Goal: Go to known website: Access a specific website the user already knows

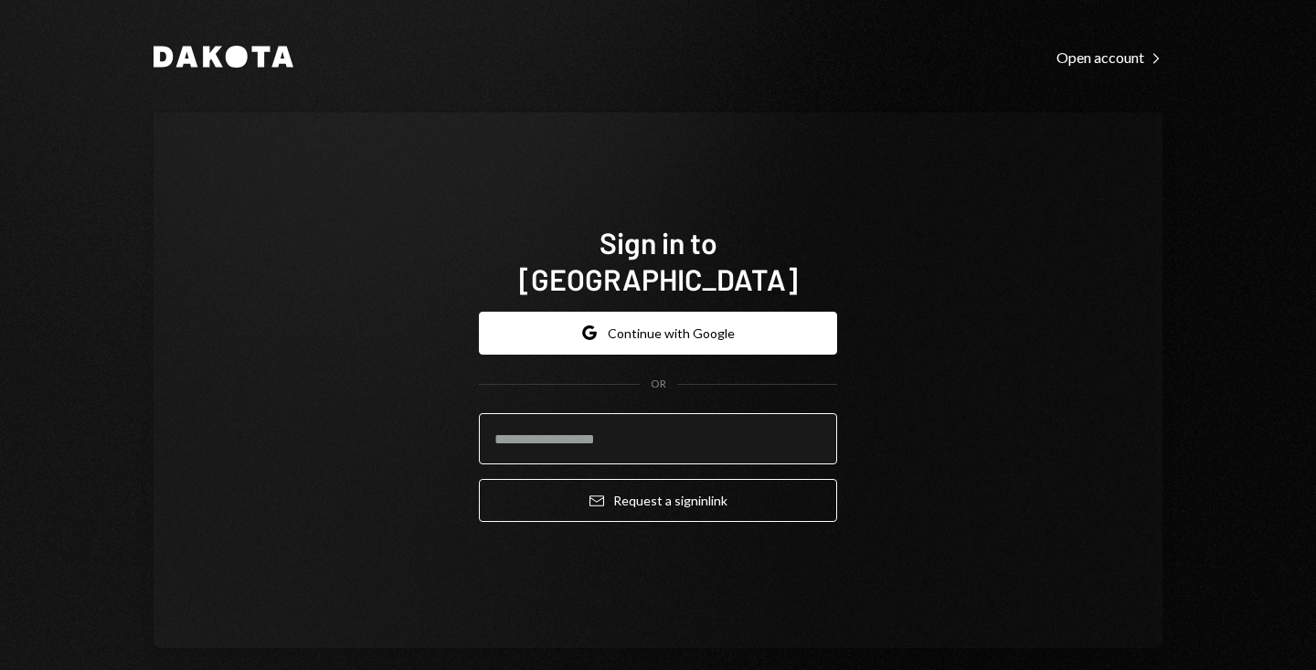
click at [646, 430] on input "email" at bounding box center [658, 438] width 358 height 51
type input "**********"
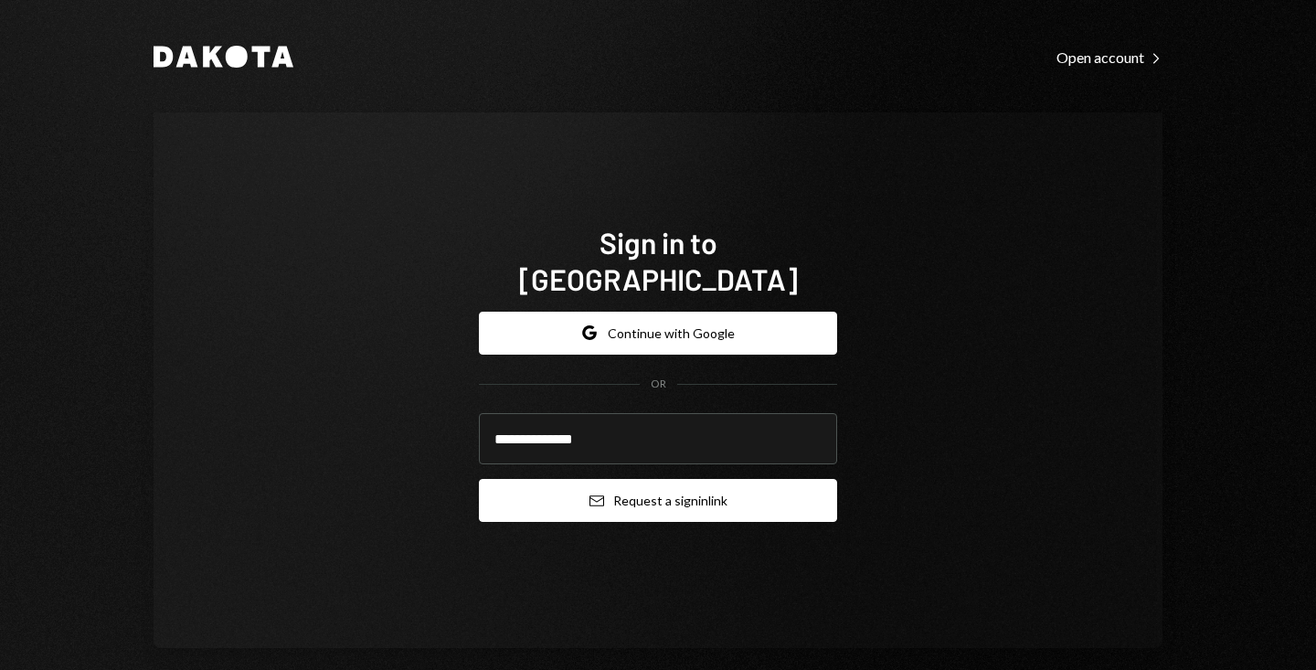
click at [637, 489] on button "Email Request a sign in link" at bounding box center [658, 500] width 358 height 43
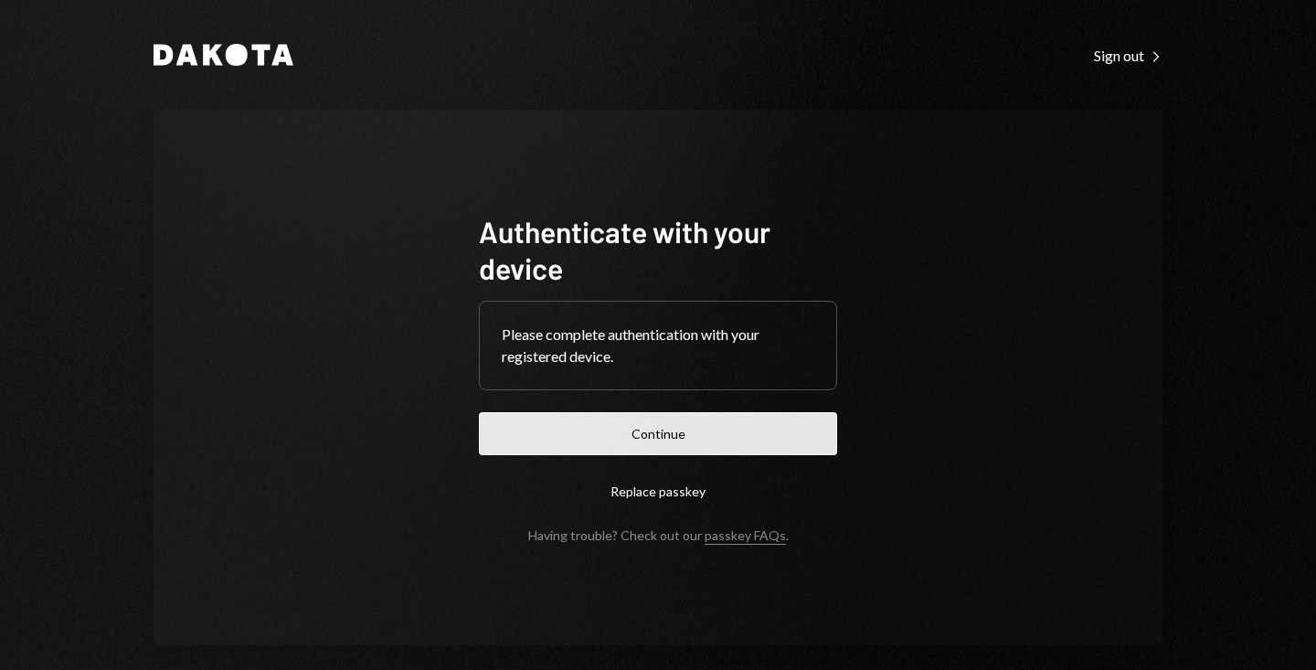
click at [703, 437] on button "Continue" at bounding box center [658, 433] width 358 height 43
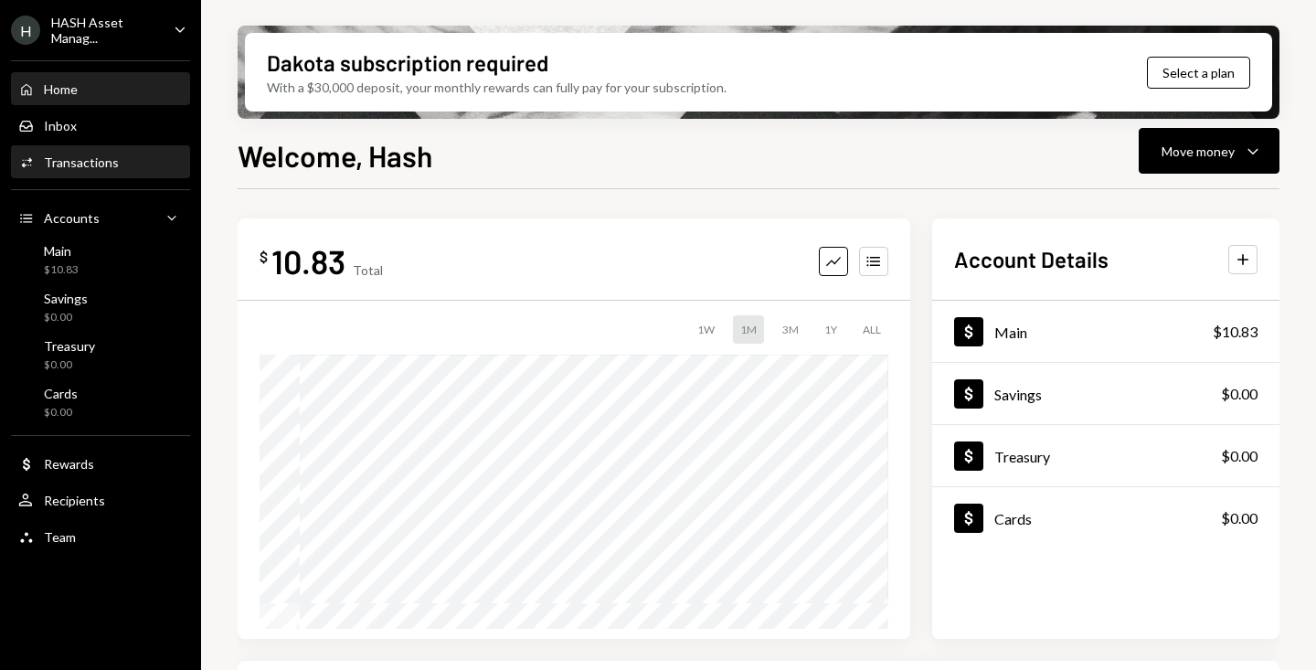
click at [105, 164] on div "Transactions" at bounding box center [81, 162] width 75 height 16
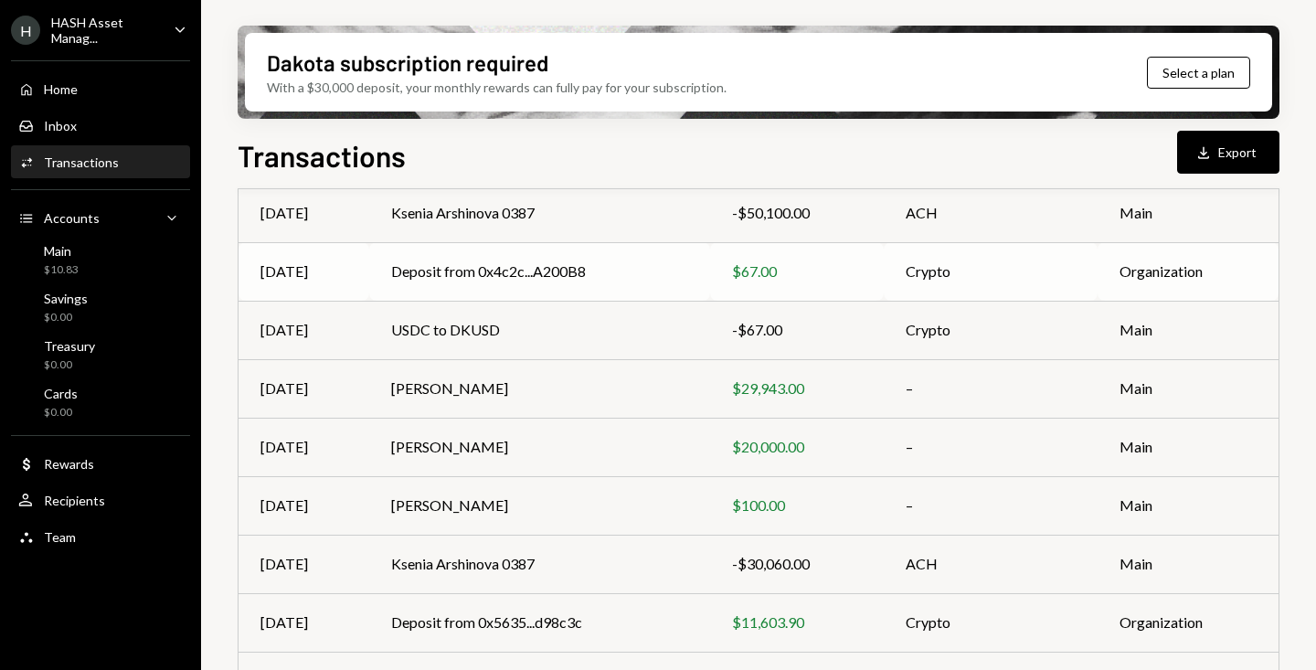
scroll to position [371, 0]
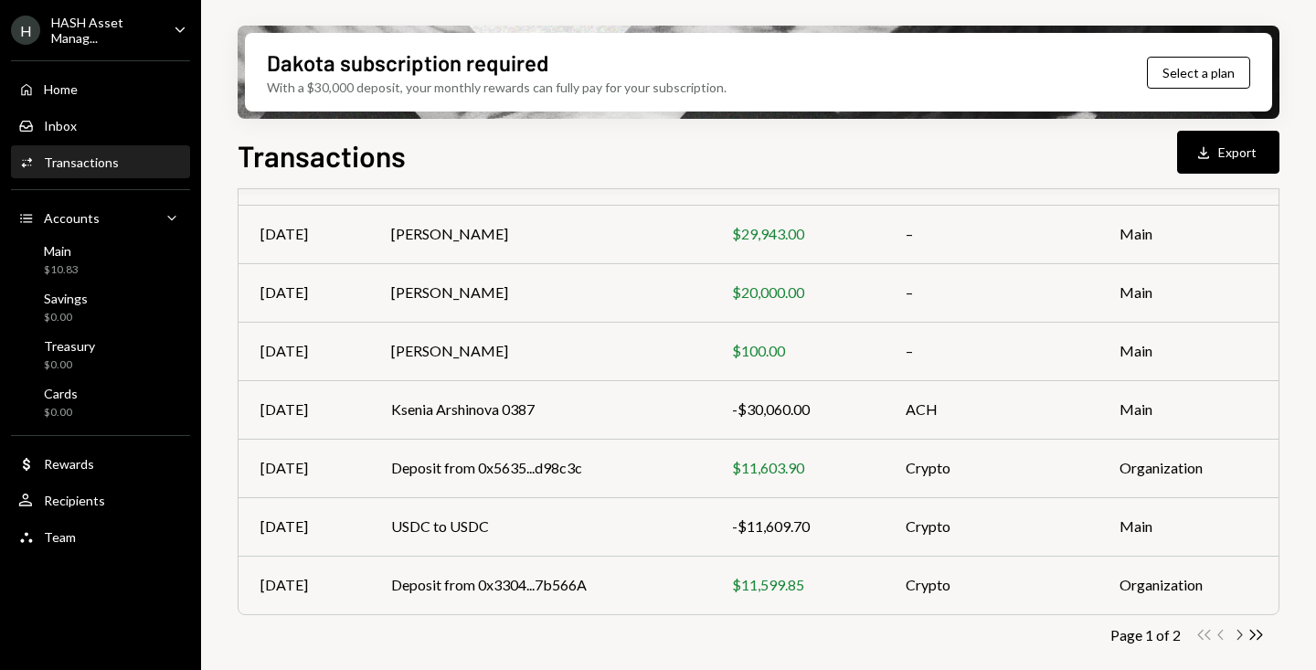
click at [1239, 637] on icon "button" at bounding box center [1240, 635] width 5 height 10
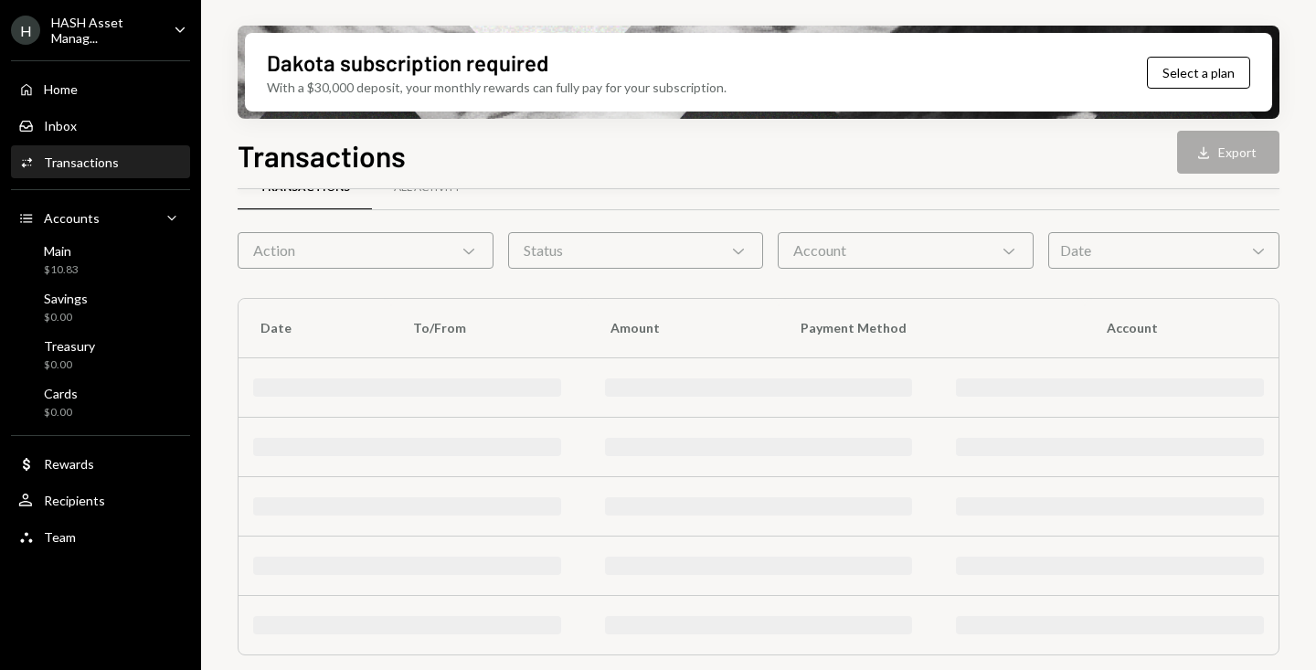
scroll to position [196, 0]
